Goal: Transaction & Acquisition: Book appointment/travel/reservation

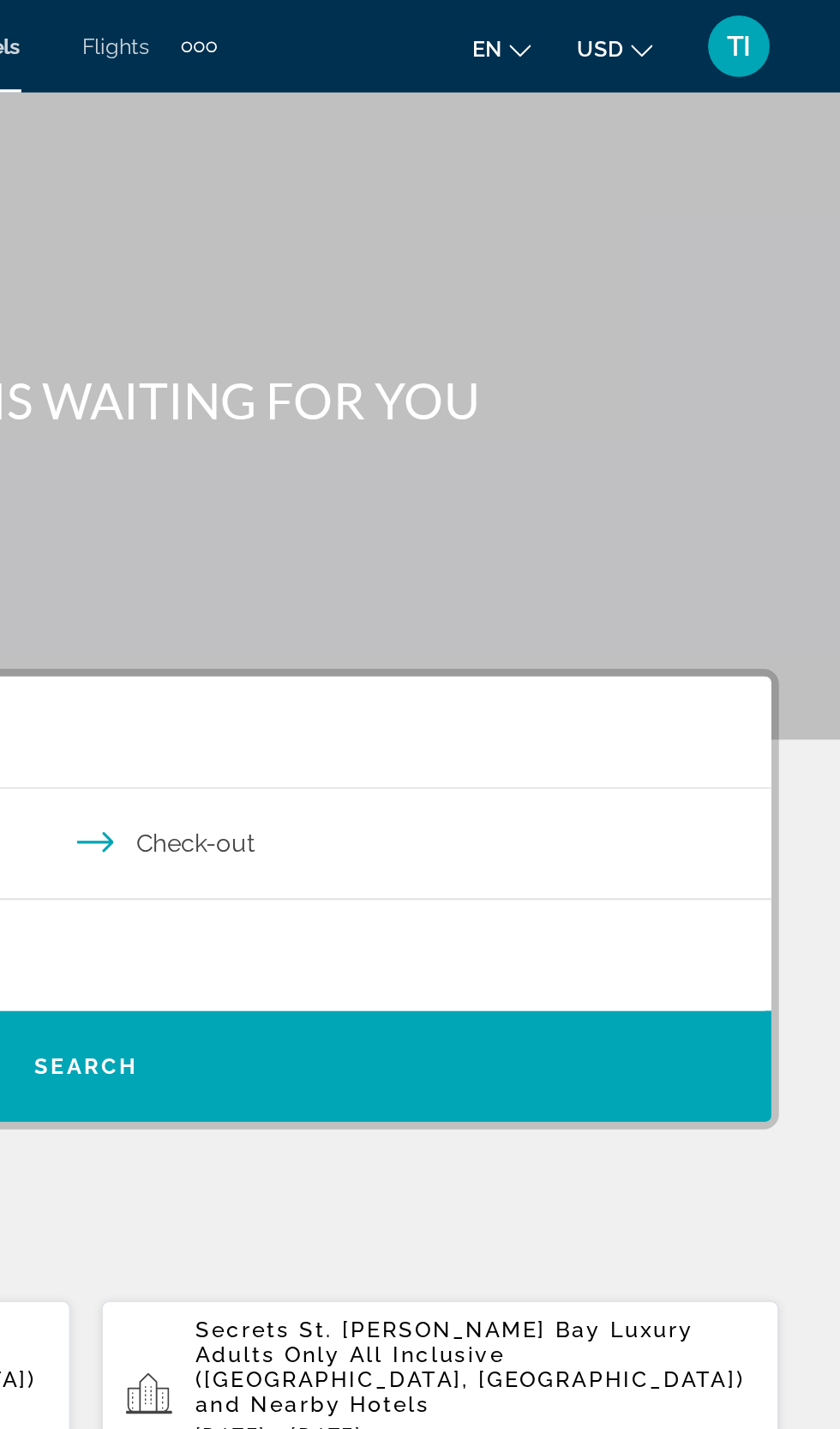
click at [791, 31] on div "TI" at bounding box center [783, 26] width 34 height 34
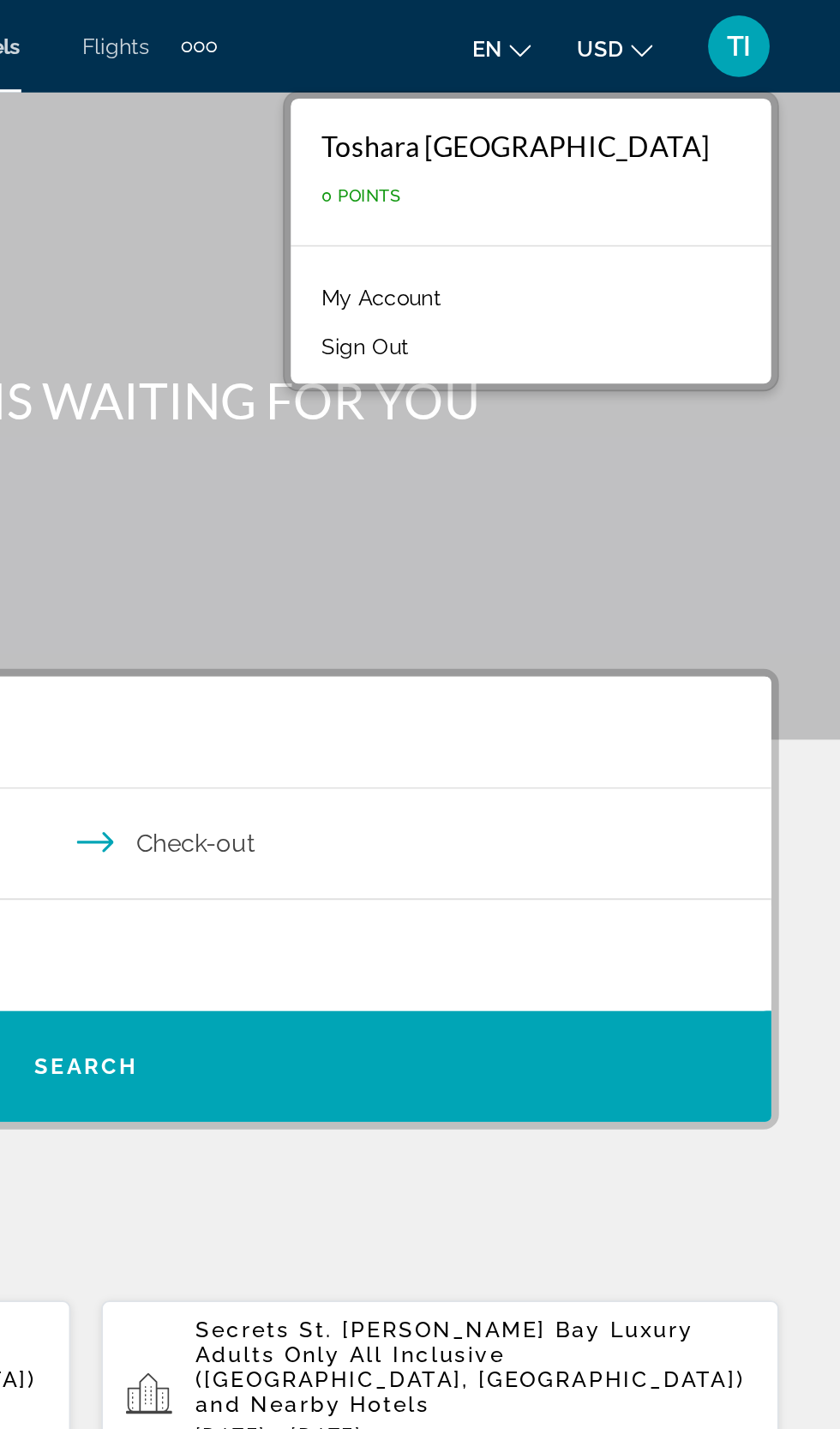
click at [489, 49] on mat-toolbar "Hotels Flights Cars Cruises Activities Hotels Flights Cars Cruises Activities e…" at bounding box center [420, 26] width 840 height 51
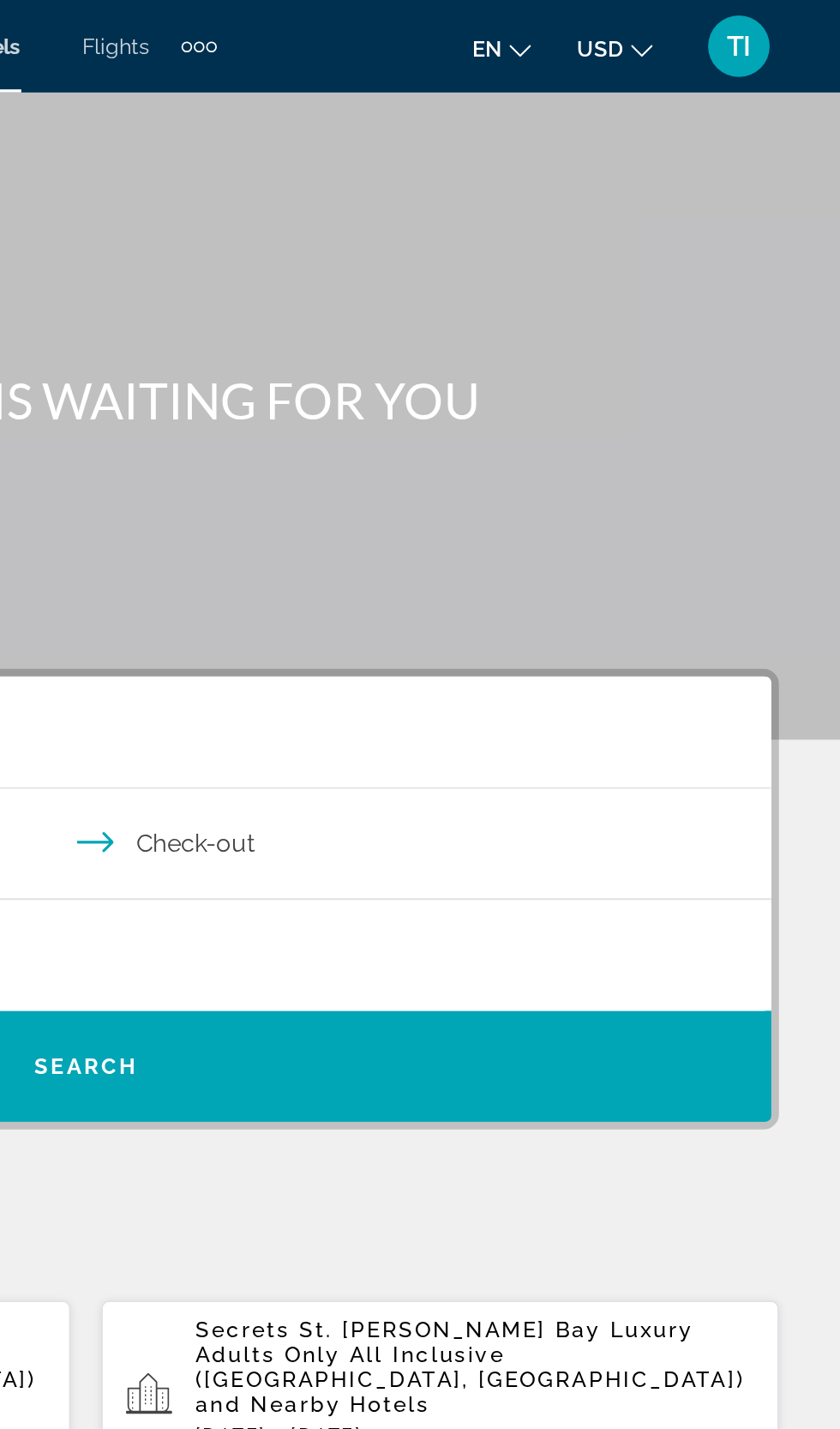
click at [482, 41] on div "Hotels Flights Cars Cruises Activities Hotels Flights Cars Cruises Activities e…" at bounding box center [420, 26] width 840 height 44
click at [474, 44] on div "Hotels Flights Cars Cruises Activities Hotels Flights Cars Cruises Activities e…" at bounding box center [420, 26] width 840 height 44
click at [476, 26] on div "Extra navigation items" at bounding box center [476, 26] width 6 height 6
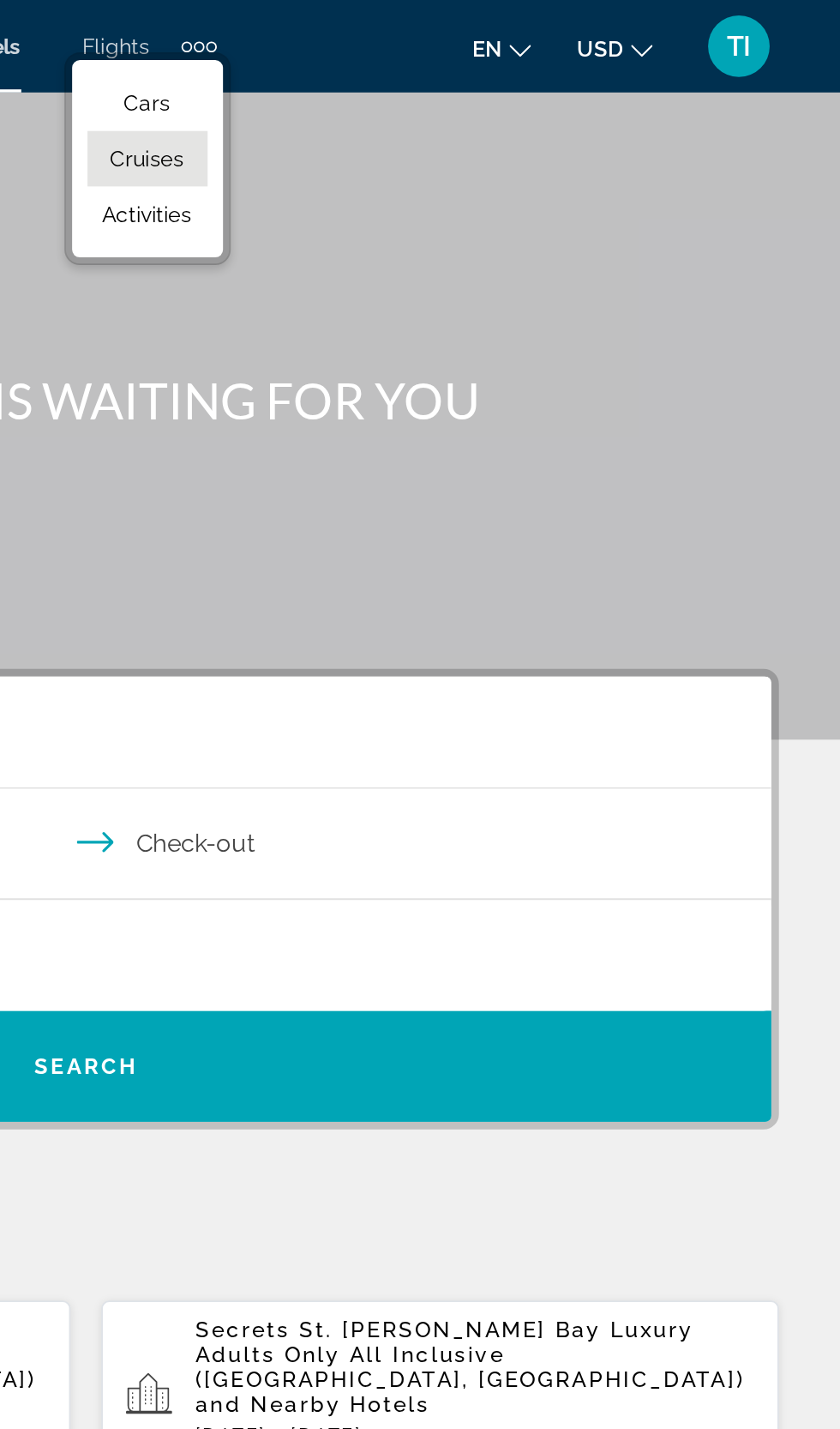
click at [454, 101] on link "Cruises" at bounding box center [454, 88] width 67 height 31
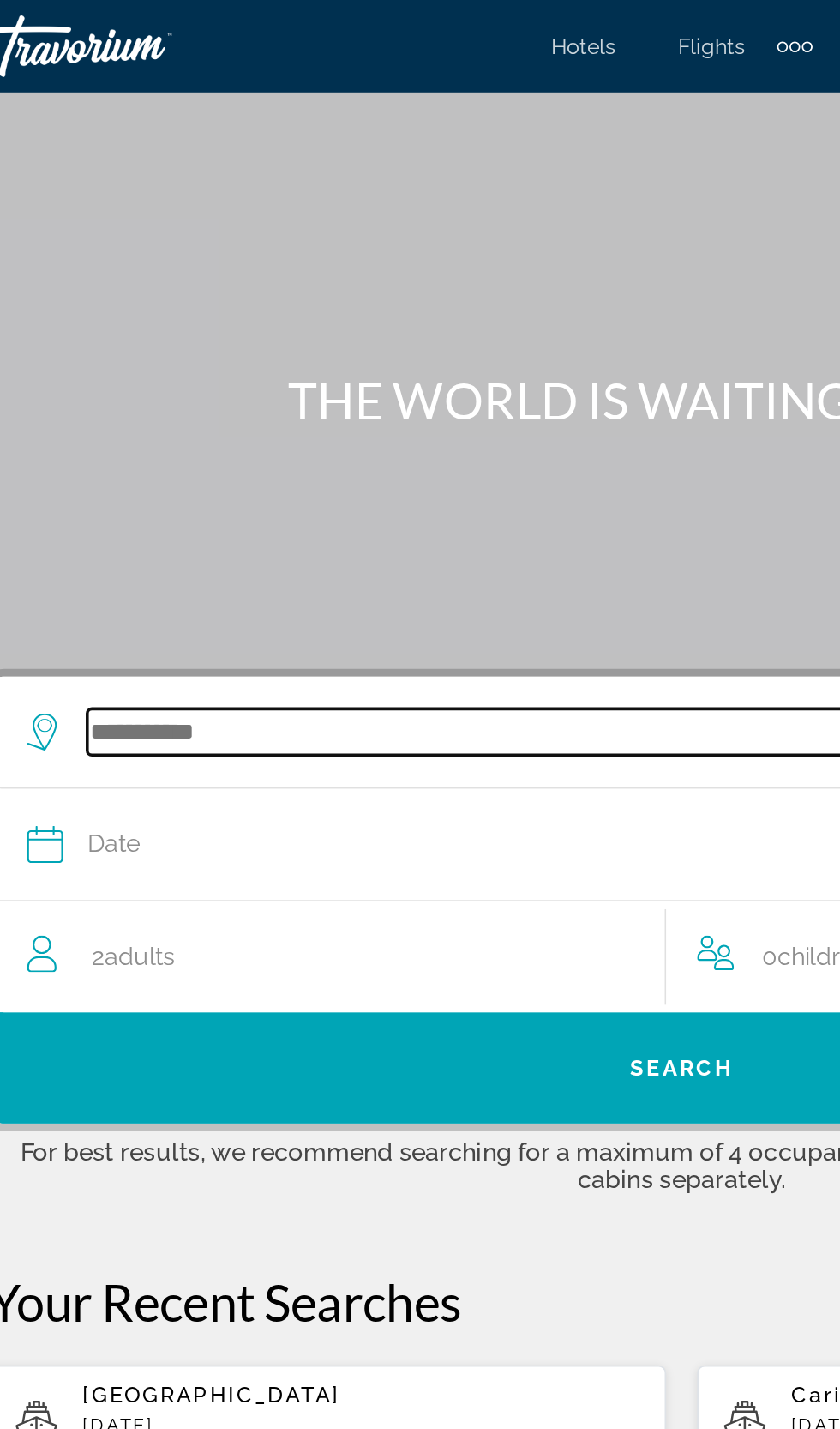
click at [107, 396] on input "Search widget" at bounding box center [428, 406] width 678 height 26
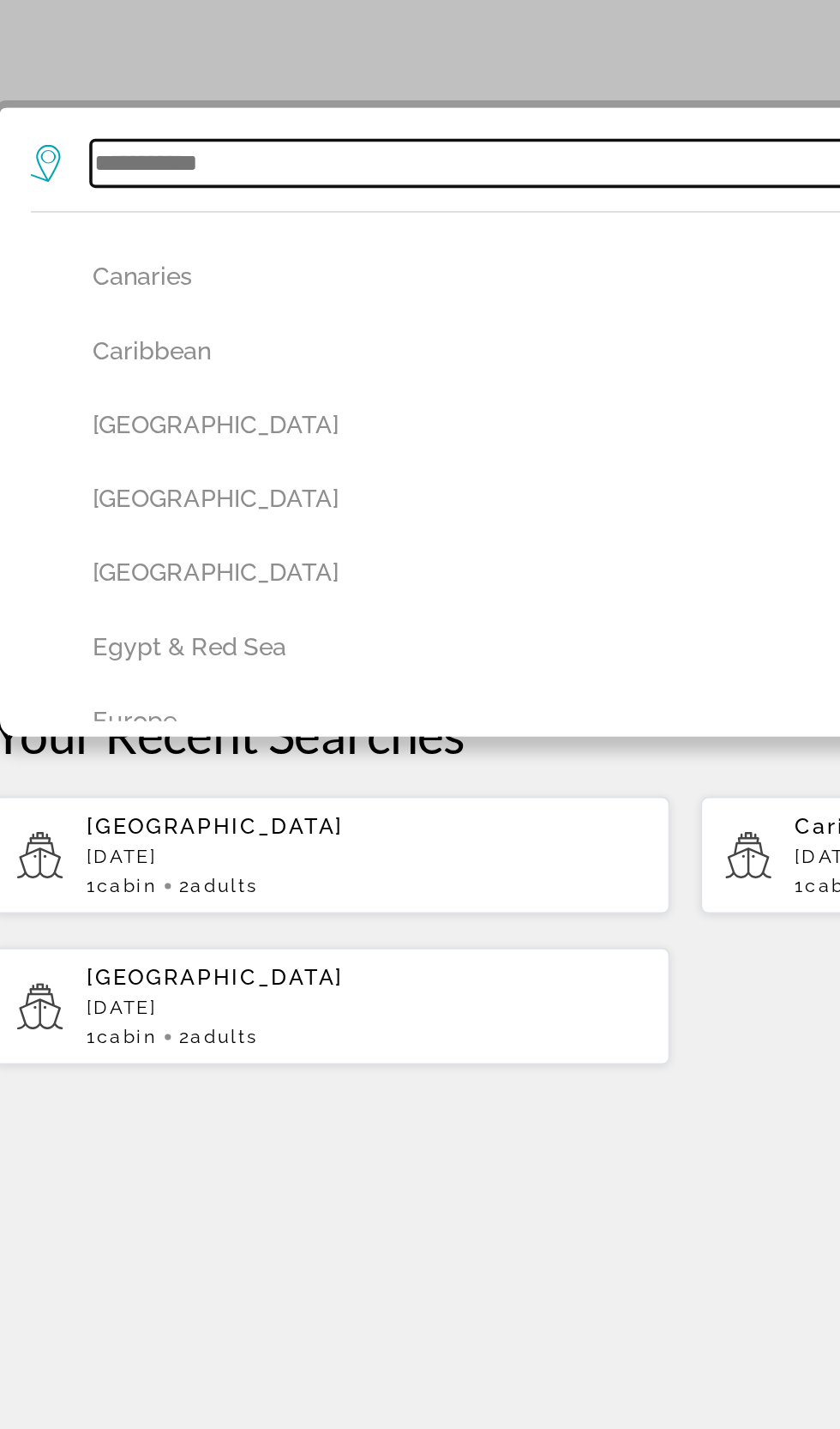
scroll to position [377, 0]
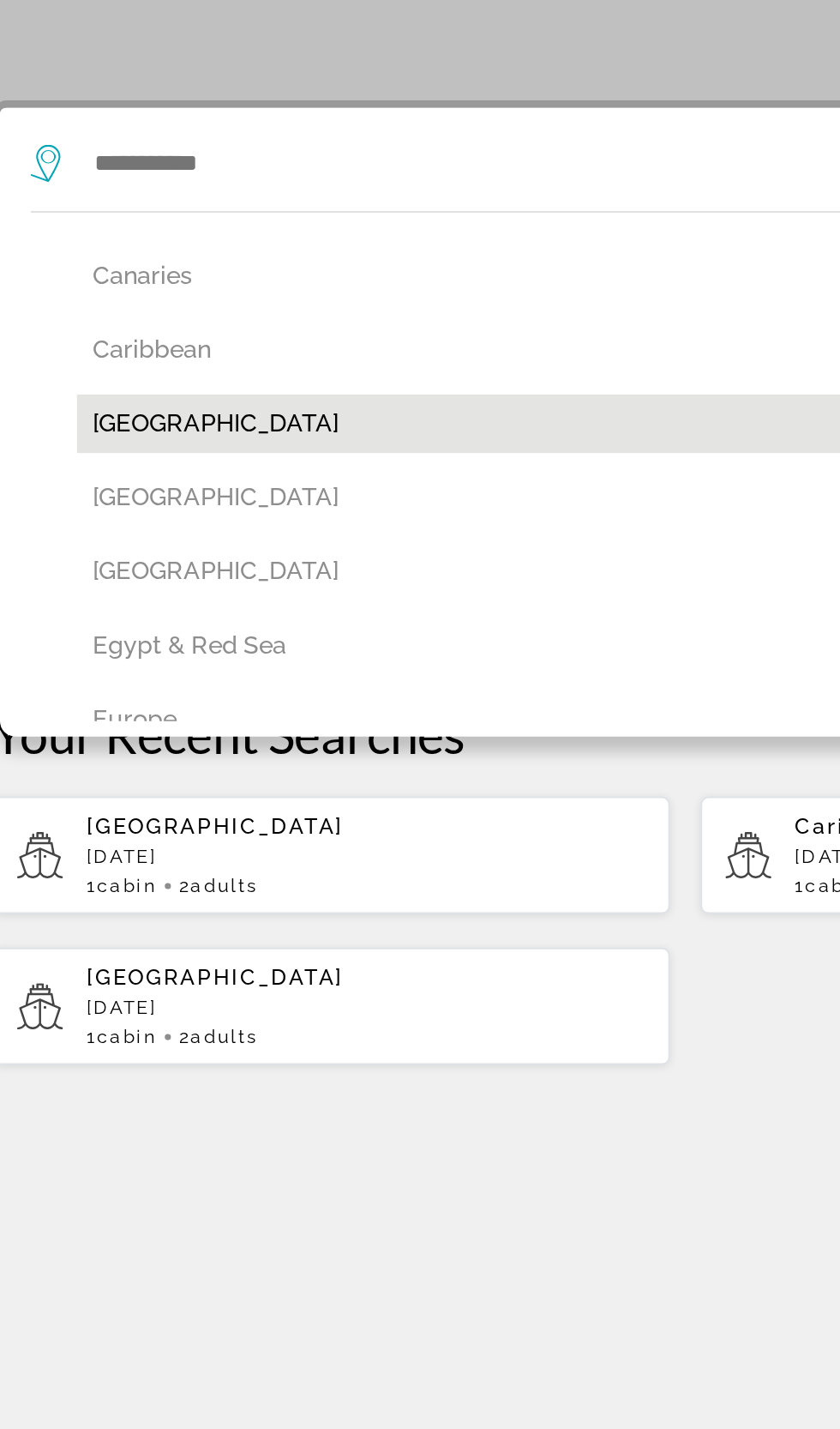
click at [107, 560] on button "[GEOGRAPHIC_DATA]" at bounding box center [424, 552] width 686 height 32
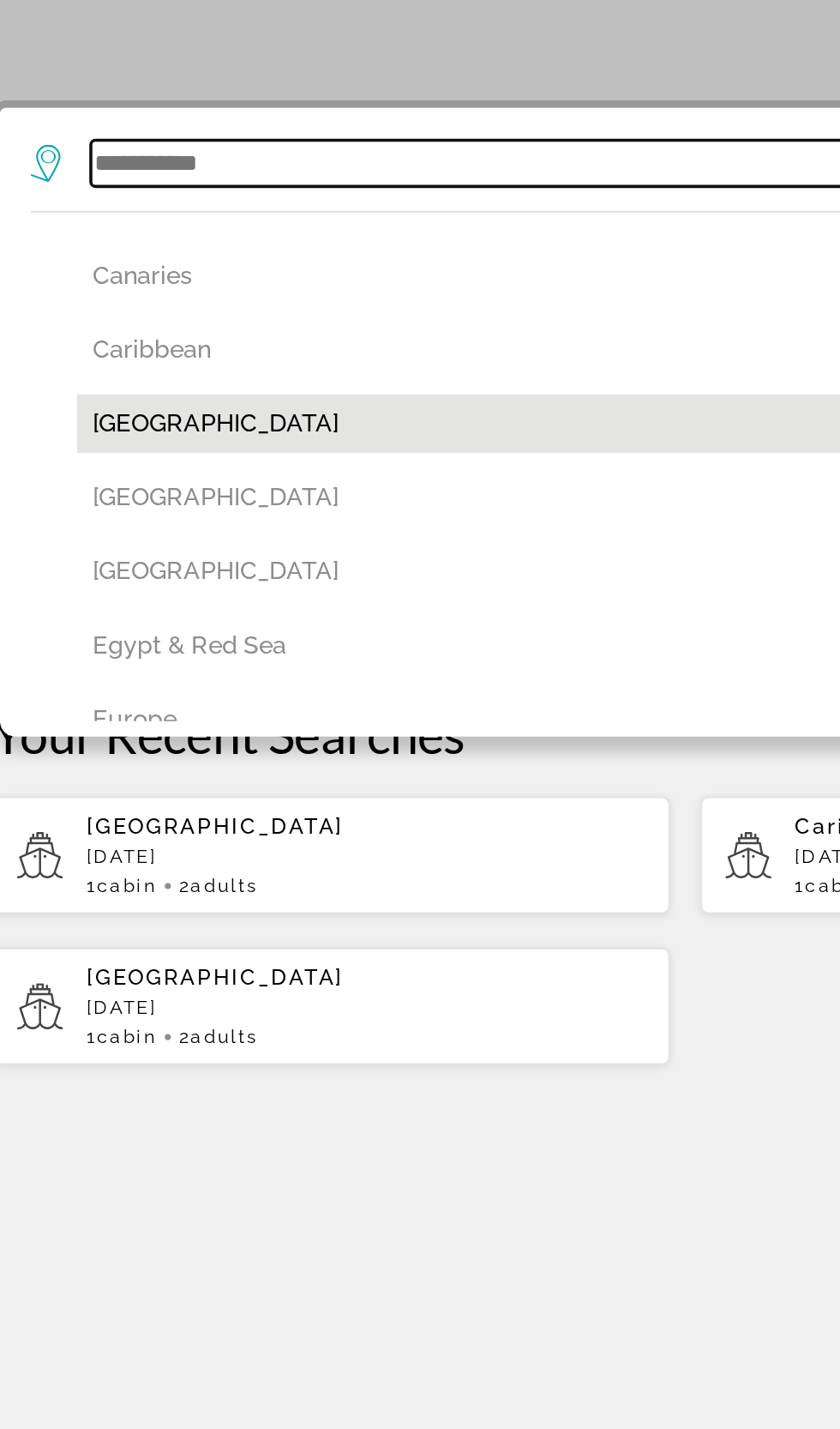
type input "**********"
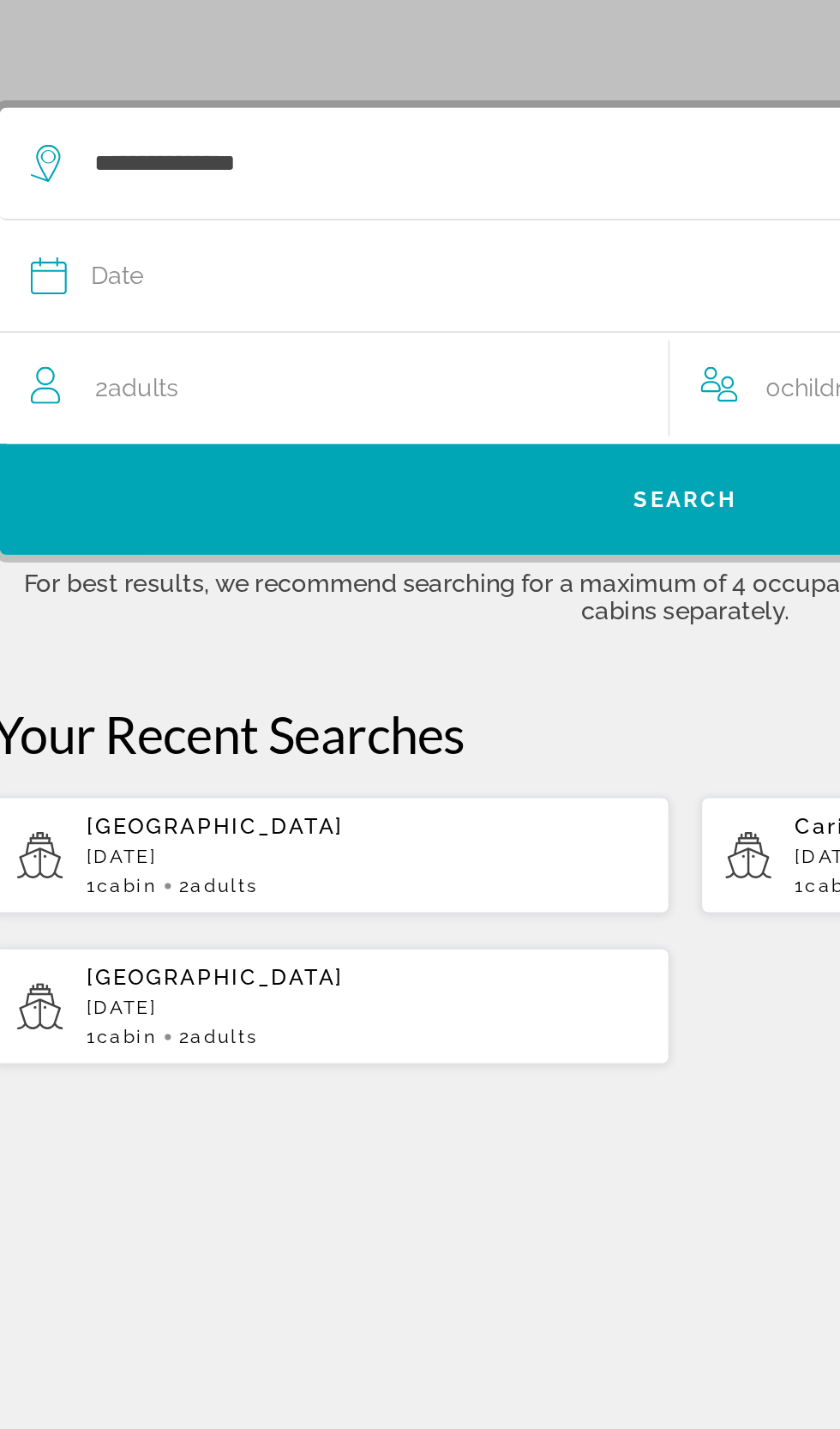
click at [94, 483] on button "Date January February March April May June July August September October Novemb…" at bounding box center [411, 470] width 711 height 61
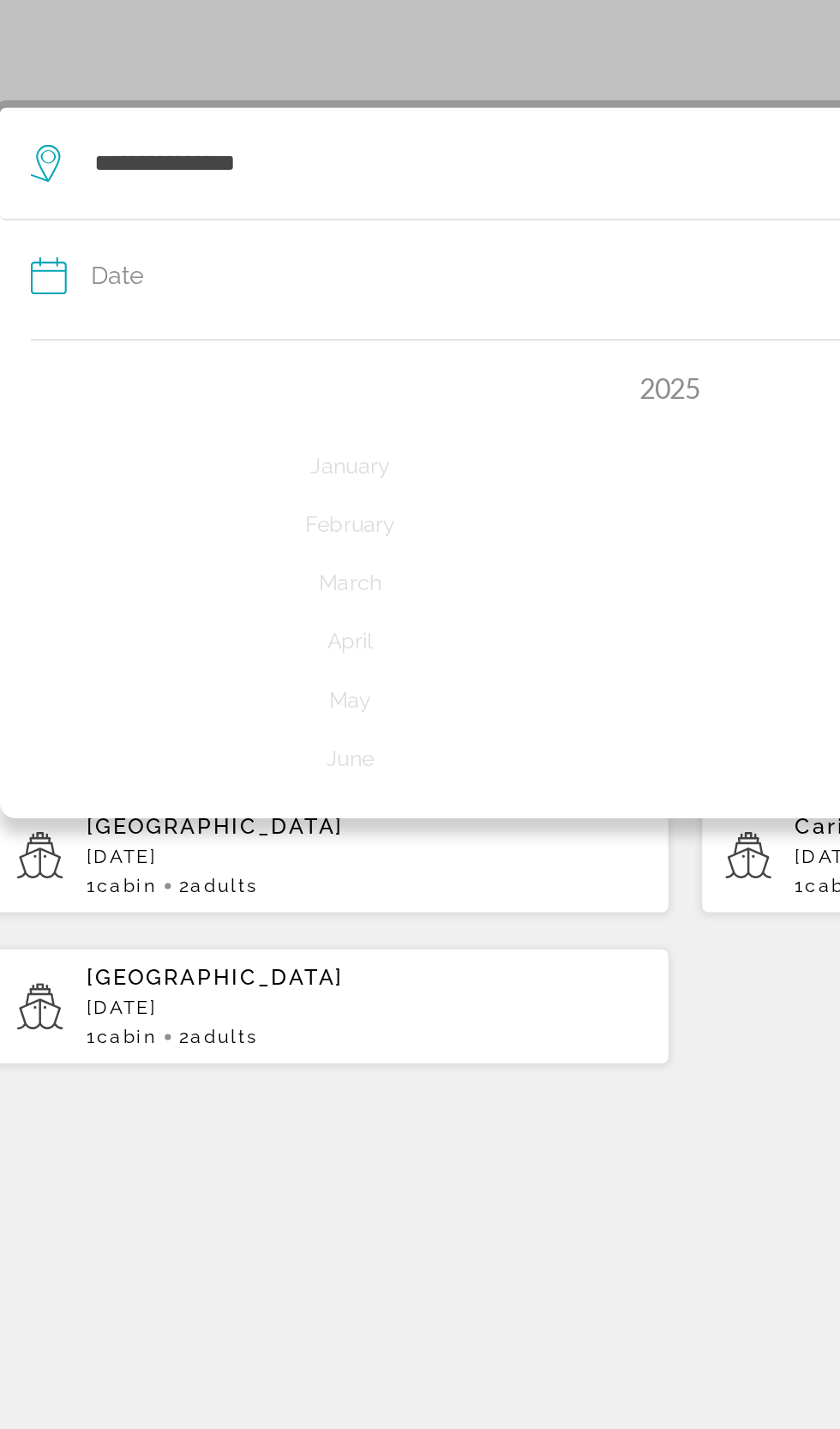
click at [85, 473] on div "Date" at bounding box center [411, 469] width 711 height 24
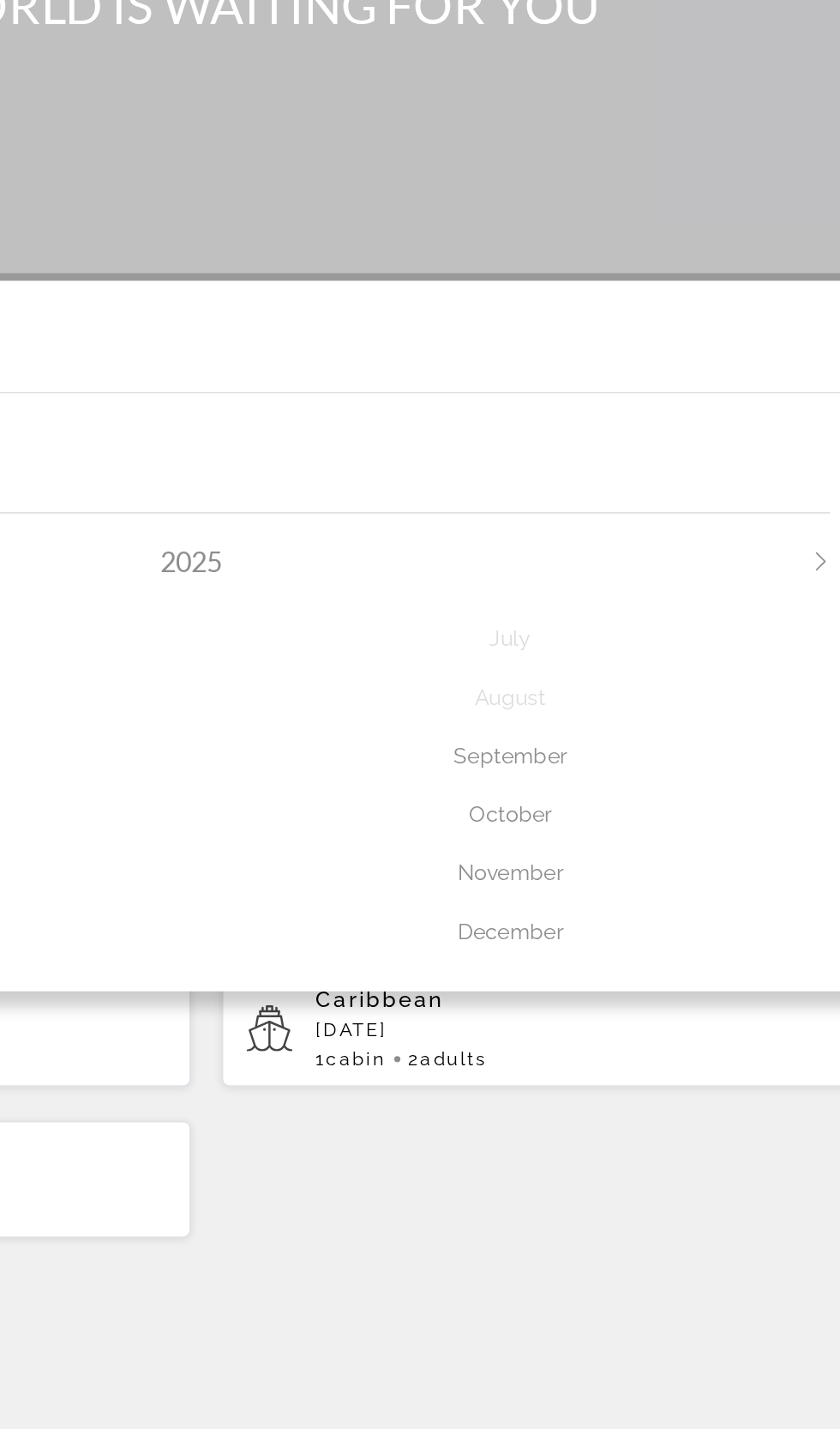
click at [578, 668] on div "October" at bounding box center [589, 673] width 356 height 31
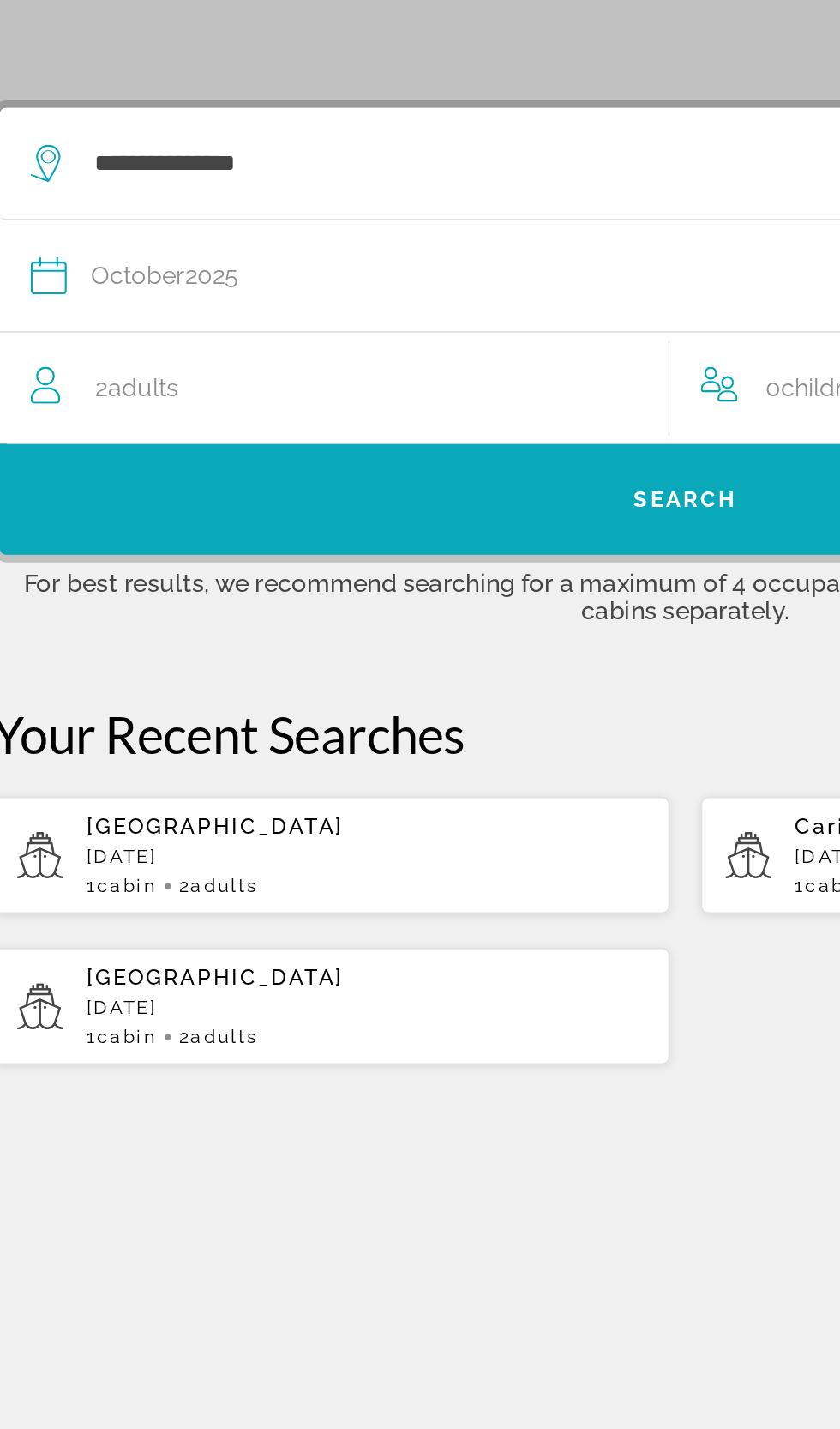
click at [118, 618] on span "Search widget" at bounding box center [420, 594] width 763 height 61
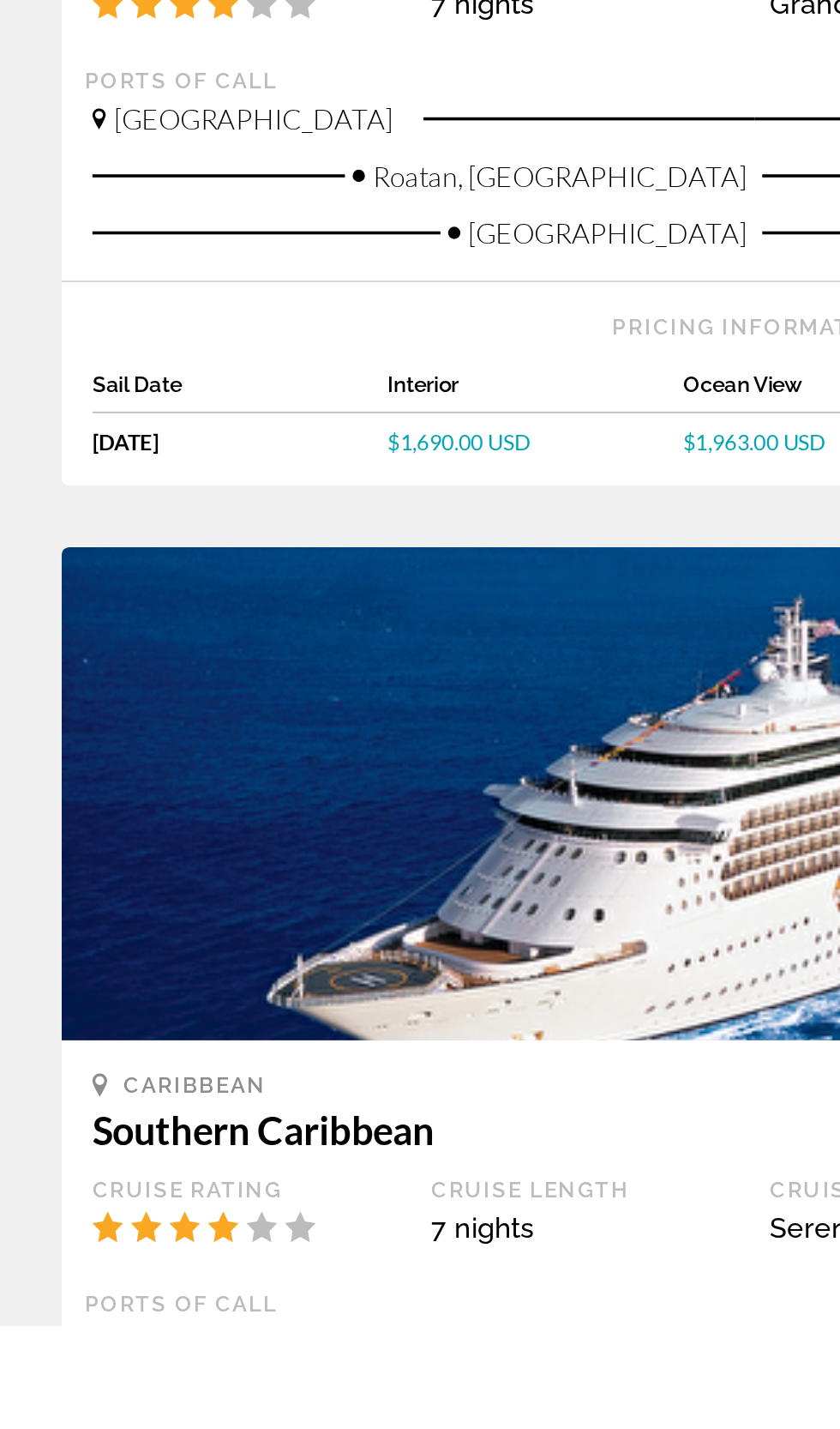
scroll to position [3076, 0]
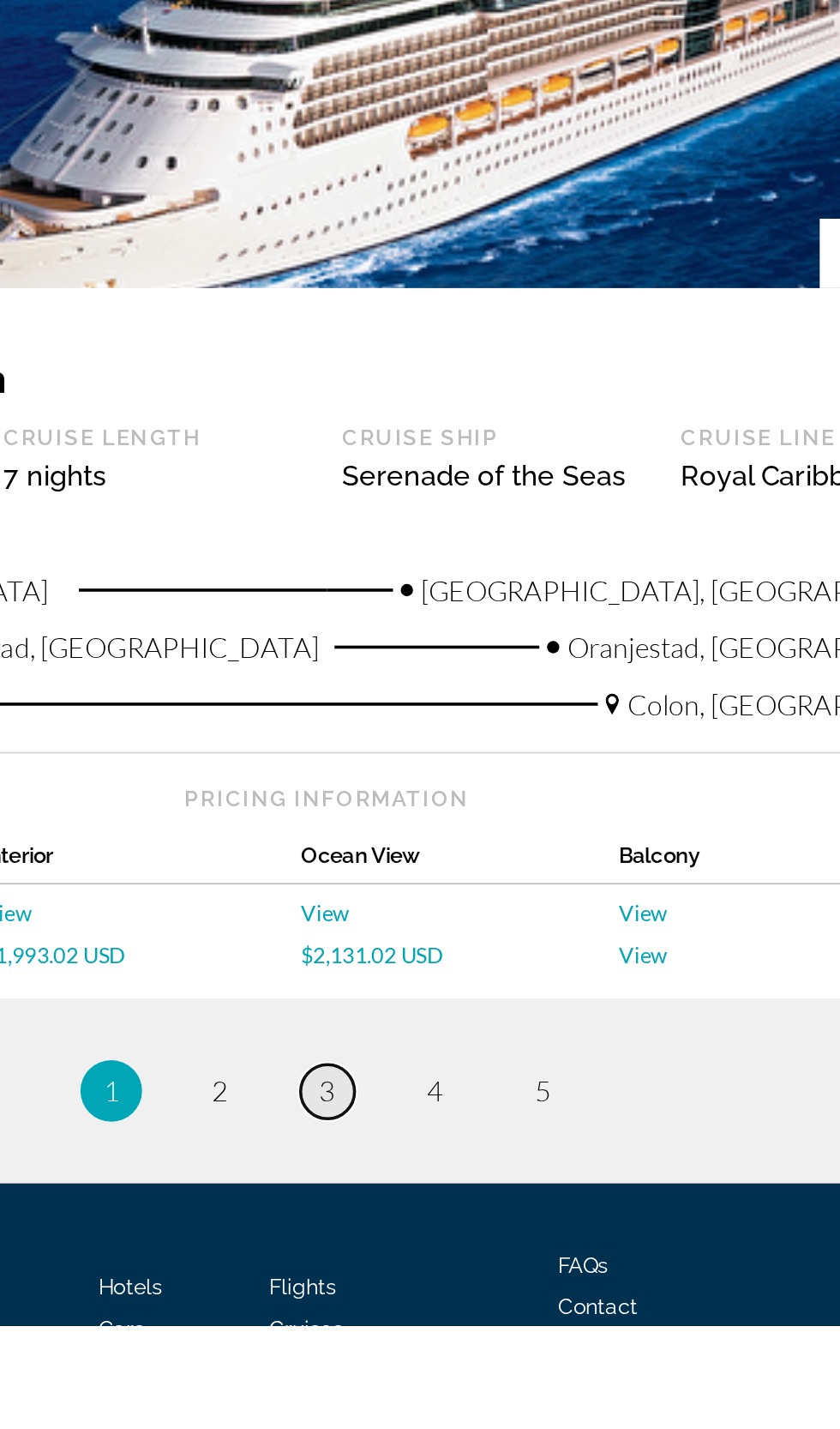
click at [432, 1296] on link "page 3" at bounding box center [420, 1299] width 30 height 30
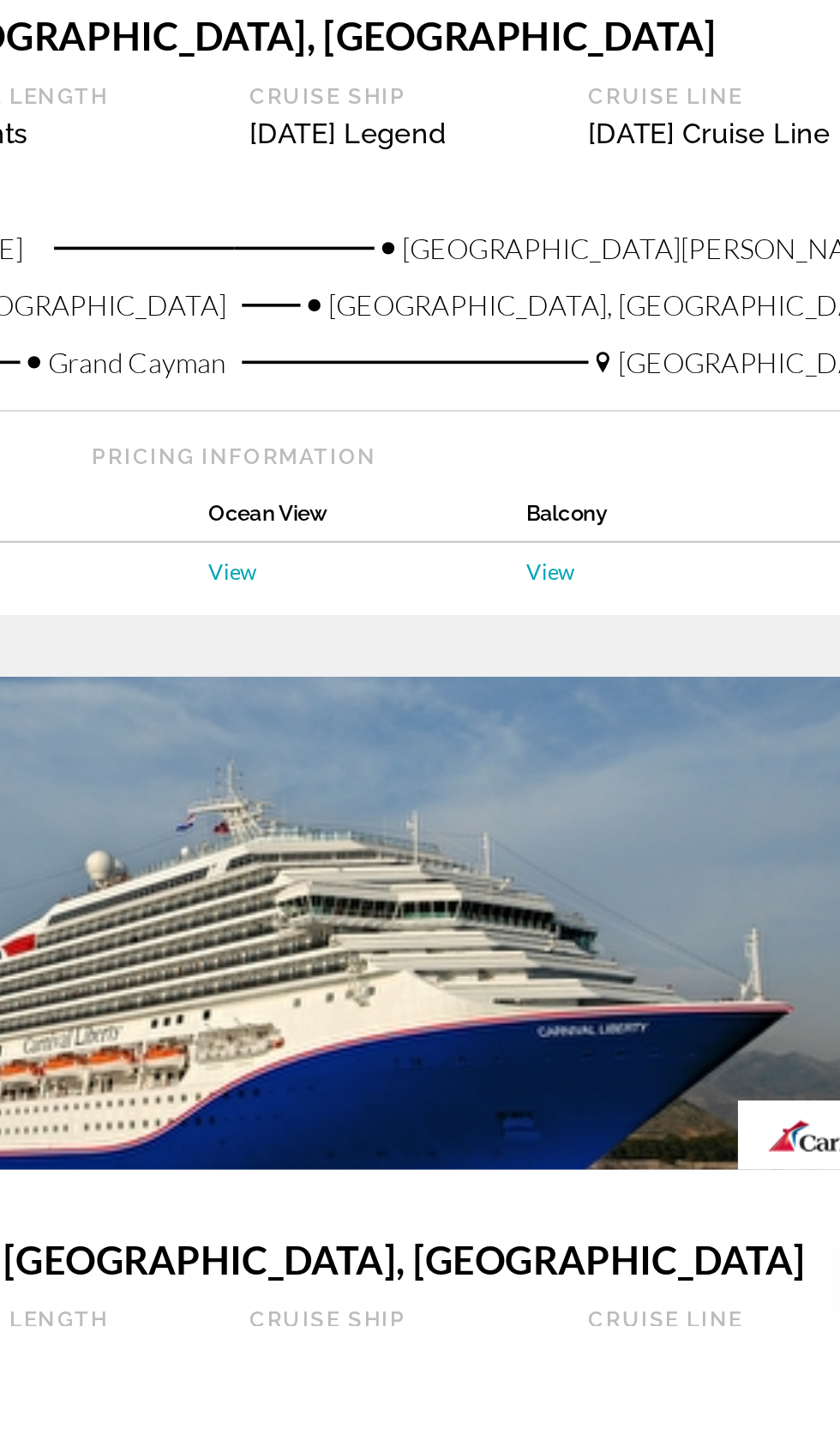
scroll to position [3276, 0]
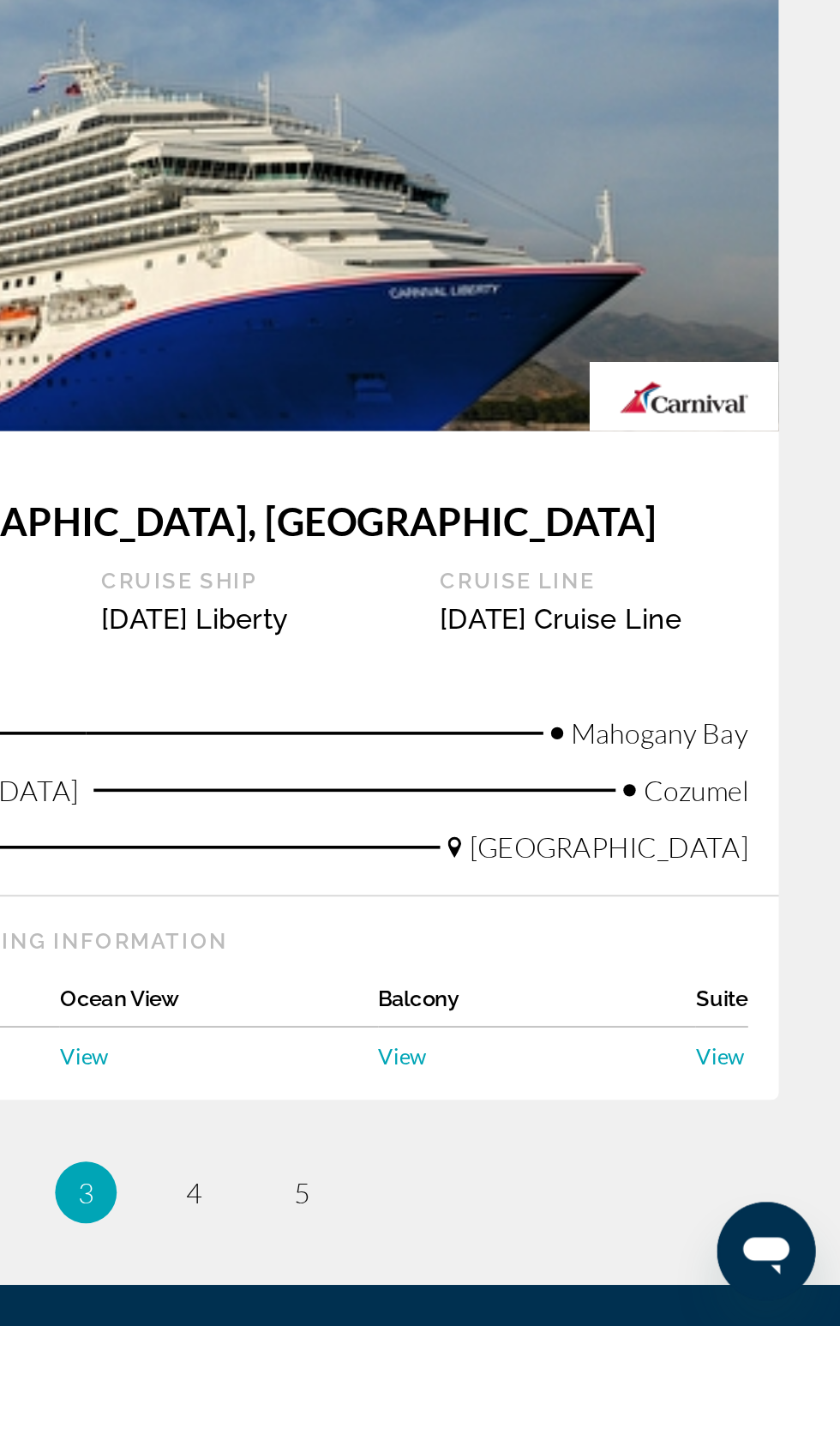
click at [530, 1337] on li "page 5" at bounding box center [540, 1354] width 34 height 34
click at [541, 1346] on span "5" at bounding box center [540, 1355] width 9 height 19
